Goal: Task Accomplishment & Management: Manage account settings

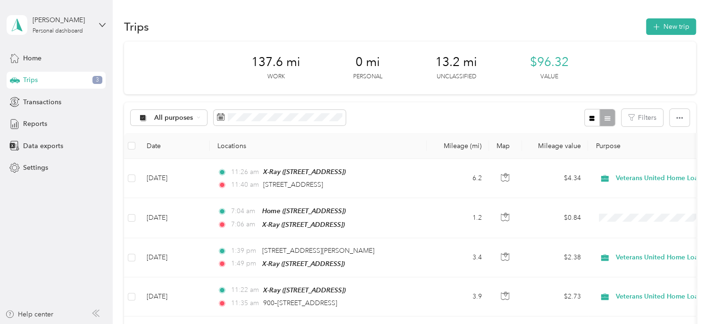
scroll to position [30, 0]
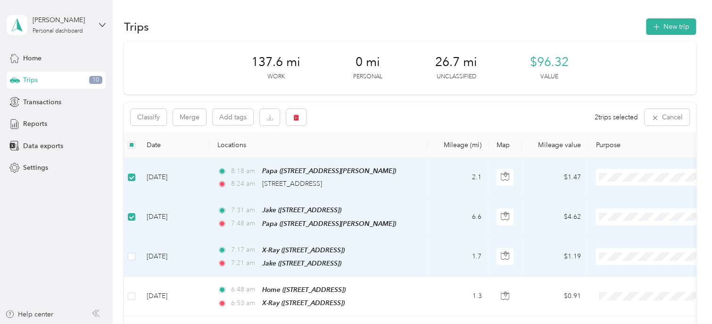
click at [127, 251] on td at bounding box center [131, 257] width 15 height 40
click at [293, 120] on icon "button" at bounding box center [296, 117] width 7 height 7
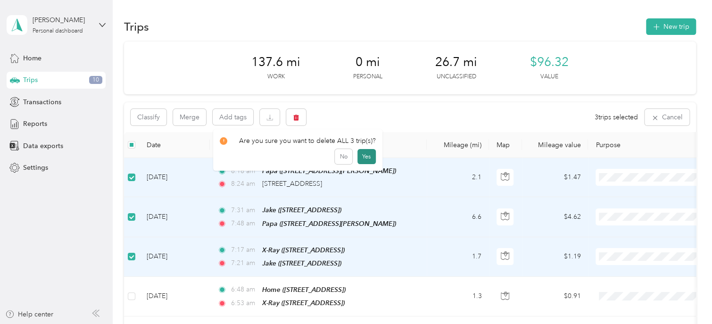
click at [362, 153] on button "Yes" at bounding box center [366, 156] width 18 height 15
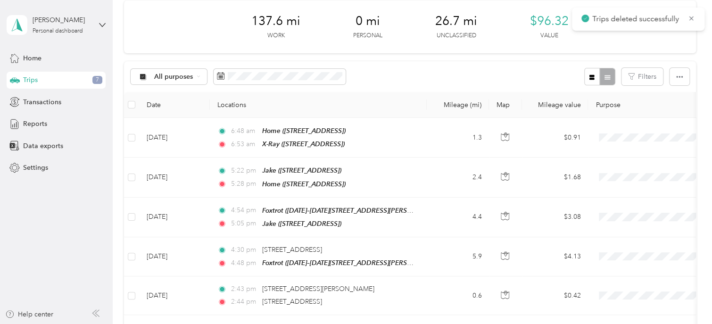
scroll to position [43, 0]
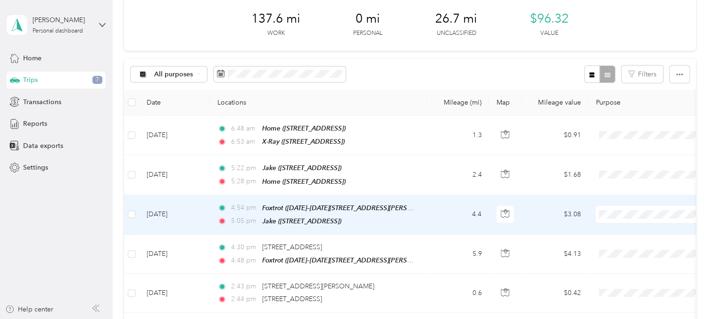
click at [614, 226] on span "Veterans United Home Loans" at bounding box center [654, 229] width 106 height 10
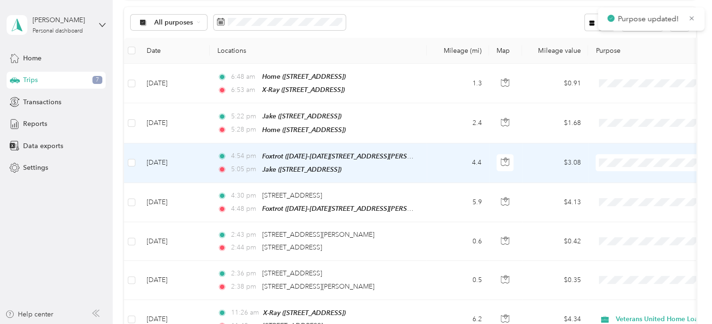
scroll to position [96, 0]
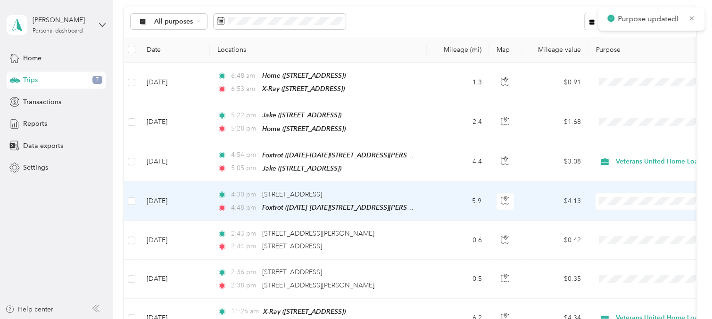
click at [611, 215] on li "Veterans United Home Loans" at bounding box center [654, 211] width 119 height 16
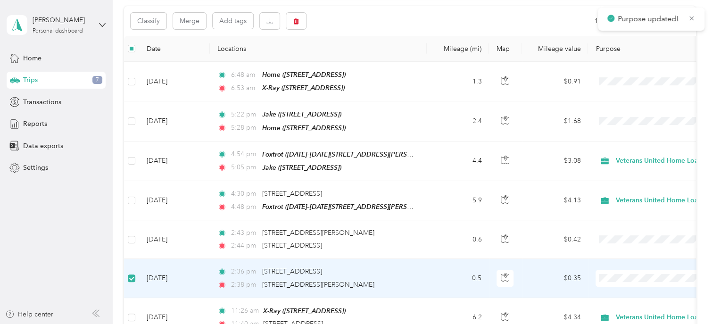
scroll to position [96, 0]
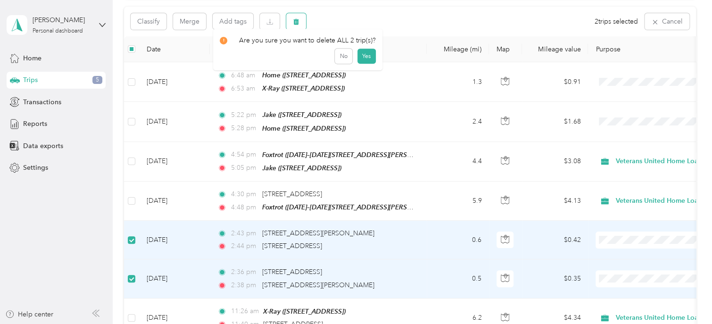
click at [296, 28] on button "button" at bounding box center [296, 21] width 20 height 16
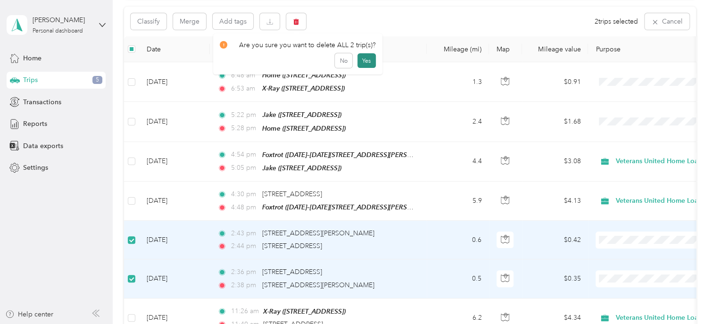
click at [362, 58] on button "Yes" at bounding box center [366, 60] width 18 height 15
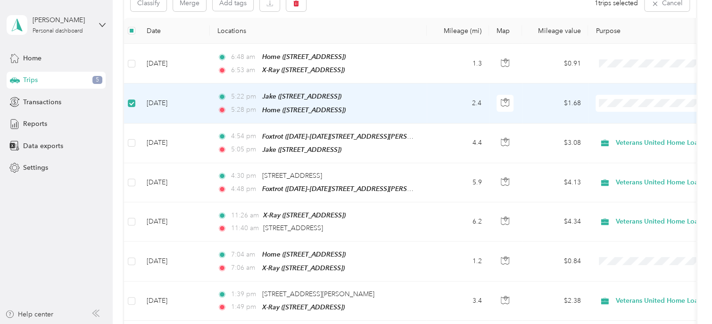
scroll to position [113, 0]
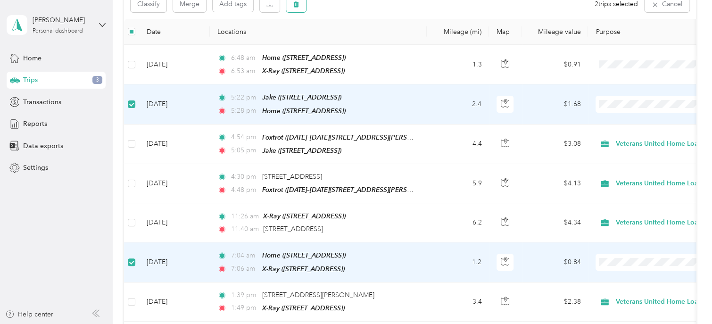
click at [293, 5] on icon "button" at bounding box center [296, 4] width 7 height 7
click at [364, 43] on button "Yes" at bounding box center [366, 42] width 18 height 15
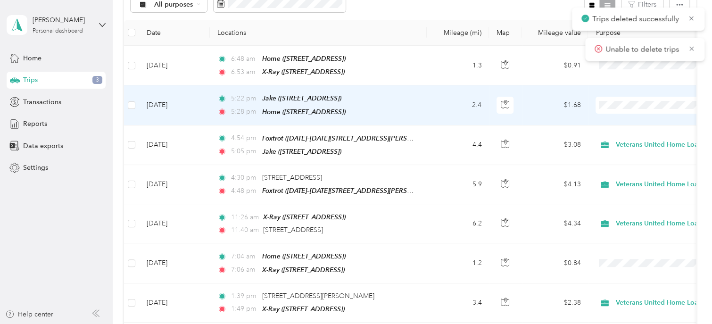
scroll to position [114, 0]
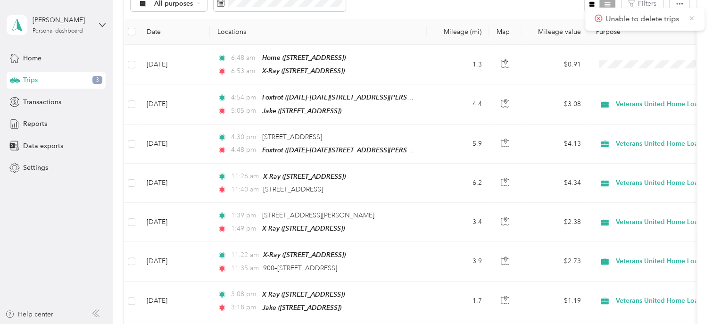
click at [692, 16] on icon at bounding box center [692, 18] width 8 height 8
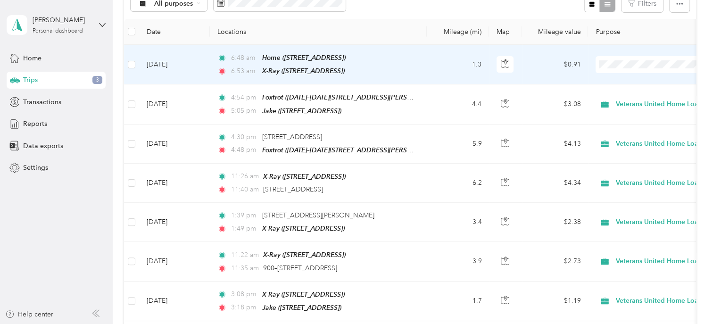
scroll to position [29, 0]
